Goal: Communication & Community: Participate in discussion

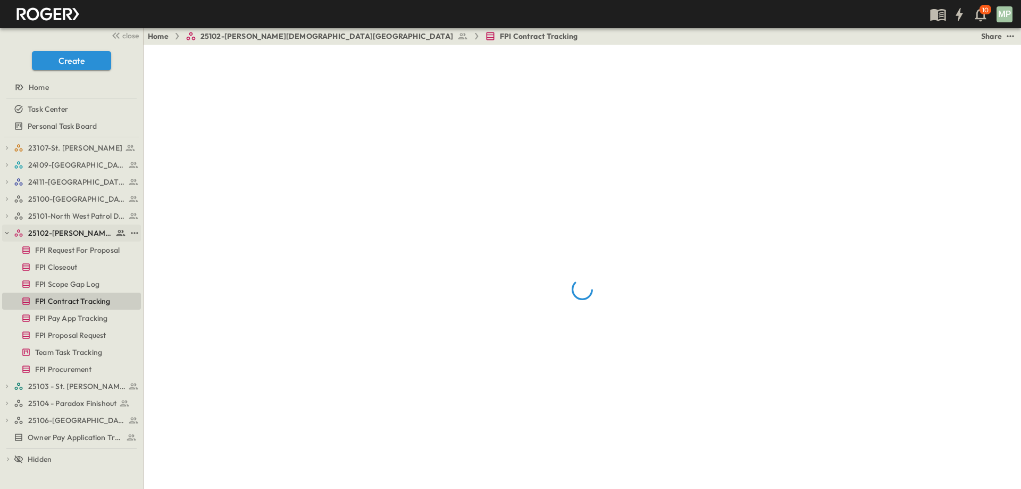
click at [7, 232] on icon "button" at bounding box center [6, 232] width 7 height 7
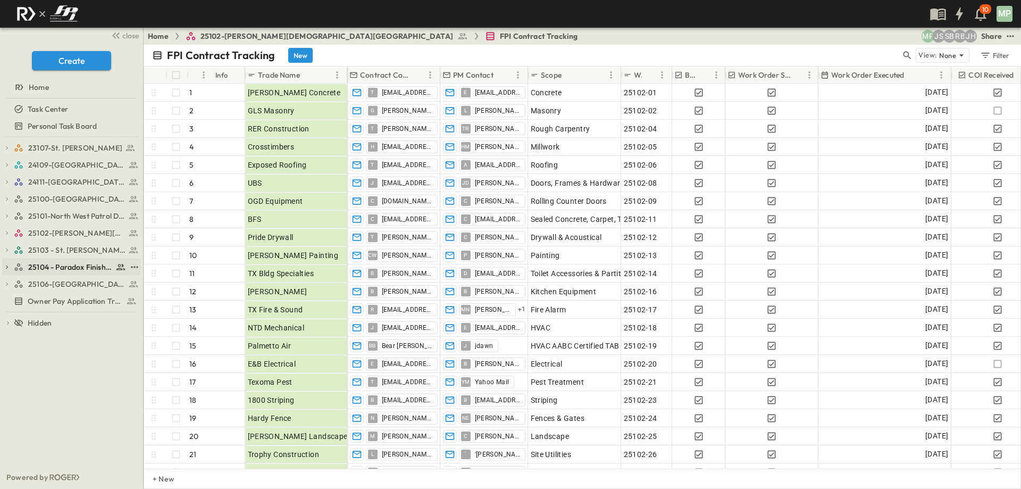
click at [5, 265] on icon "button" at bounding box center [6, 266] width 7 height 7
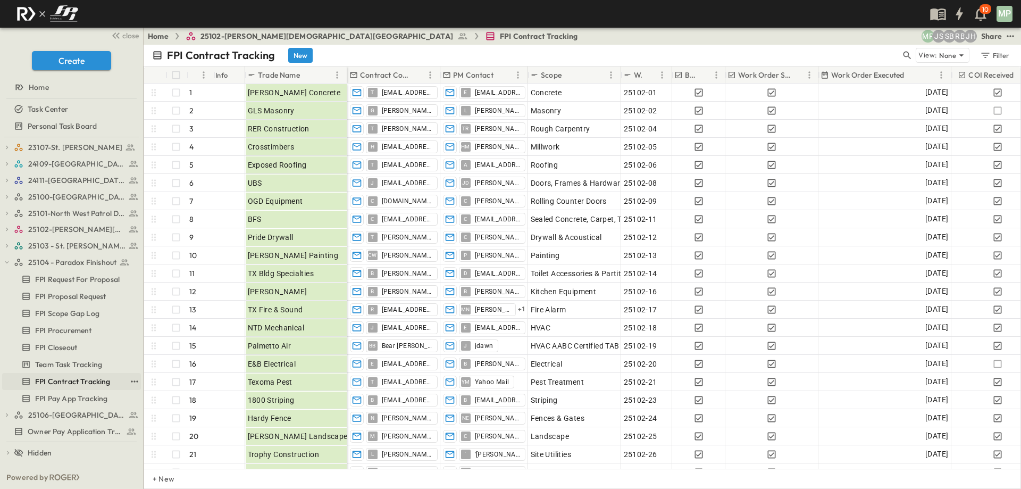
click at [52, 383] on span "FPI Contract Tracking" at bounding box center [72, 381] width 75 height 11
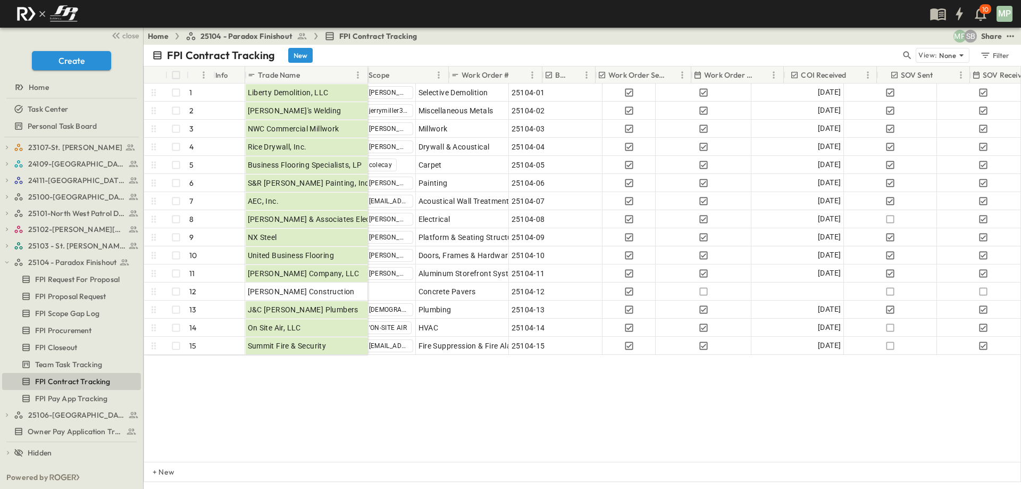
scroll to position [0, 211]
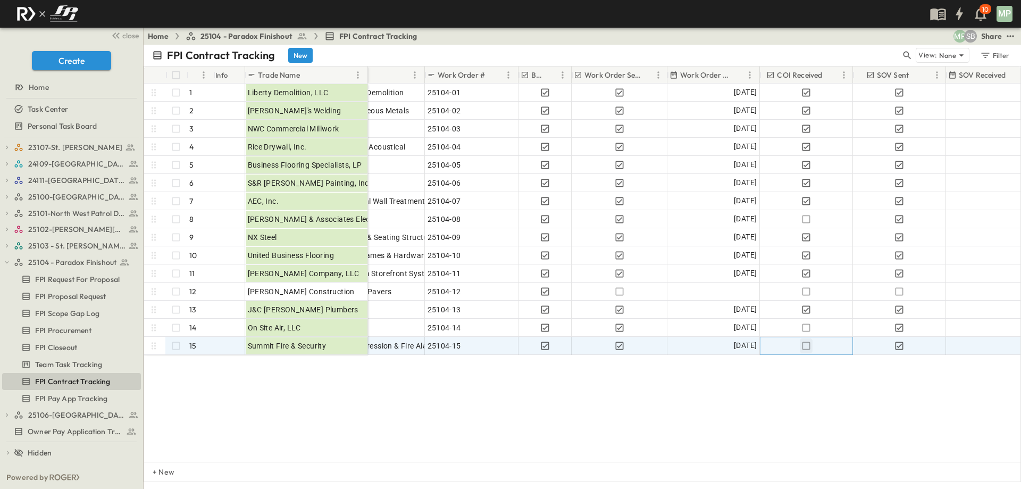
click at [805, 346] on icon "button" at bounding box center [806, 345] width 11 height 11
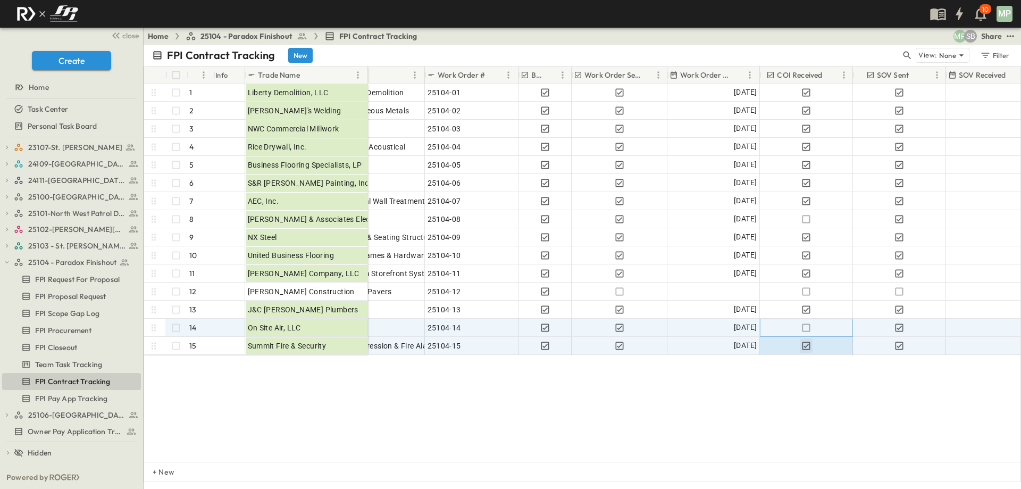
click at [805, 327] on icon "button" at bounding box center [806, 327] width 11 height 11
